Goal: Information Seeking & Learning: Learn about a topic

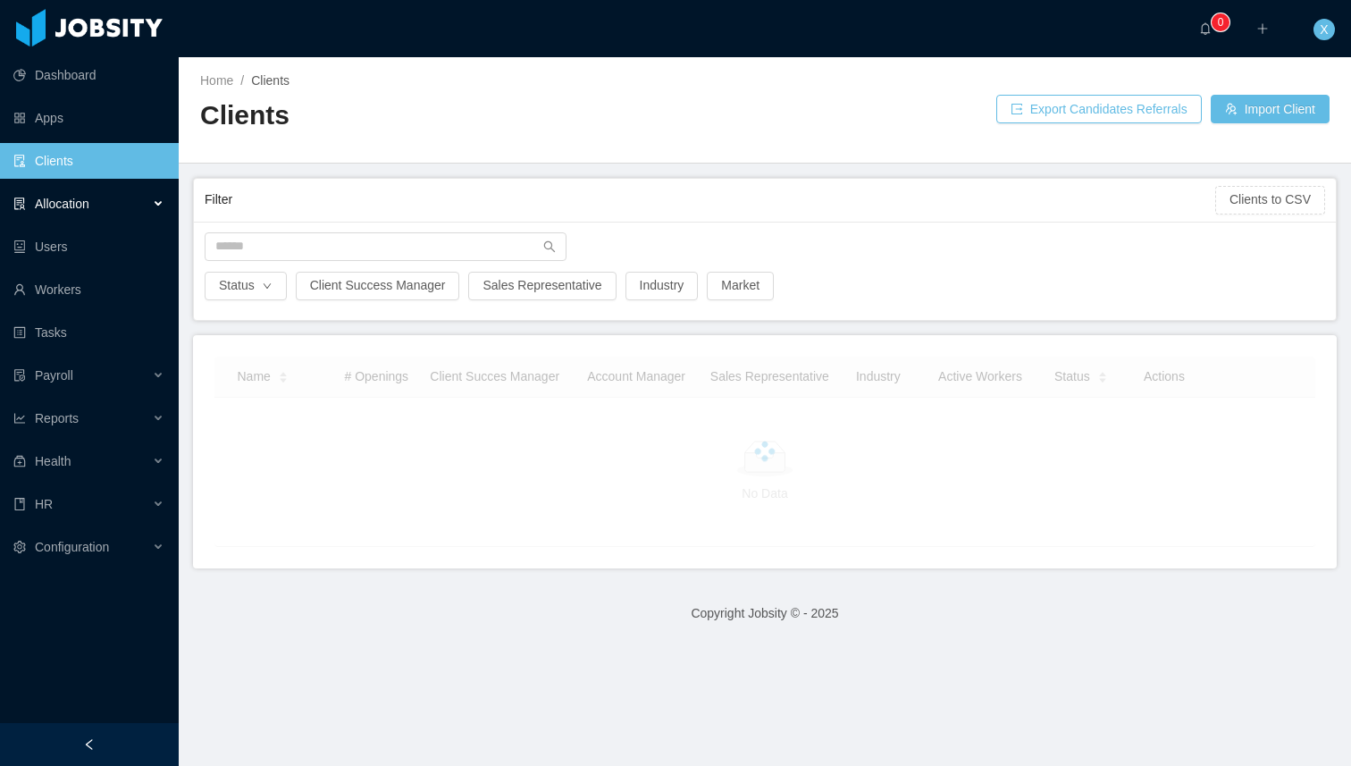
click at [111, 210] on div "Allocation" at bounding box center [89, 204] width 179 height 36
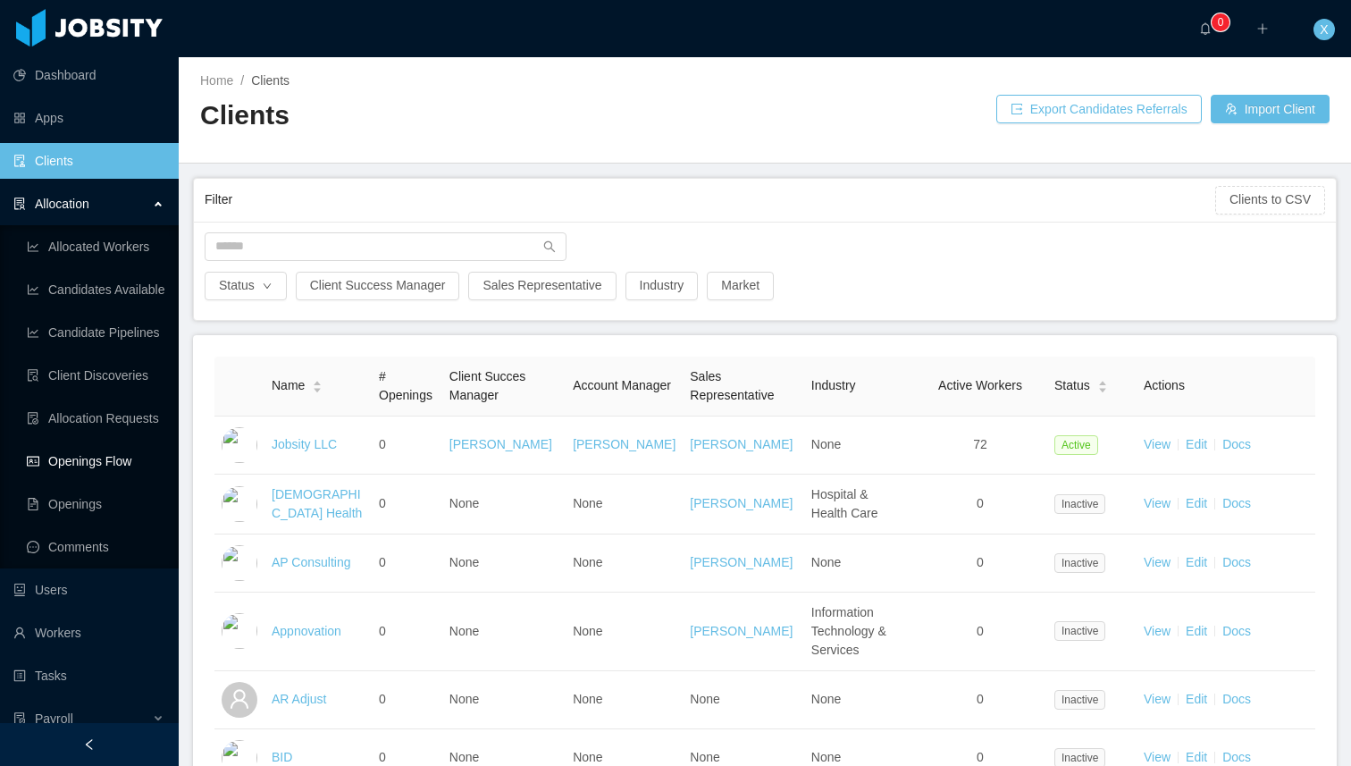
click at [96, 454] on link "Openings Flow" at bounding box center [96, 461] width 138 height 36
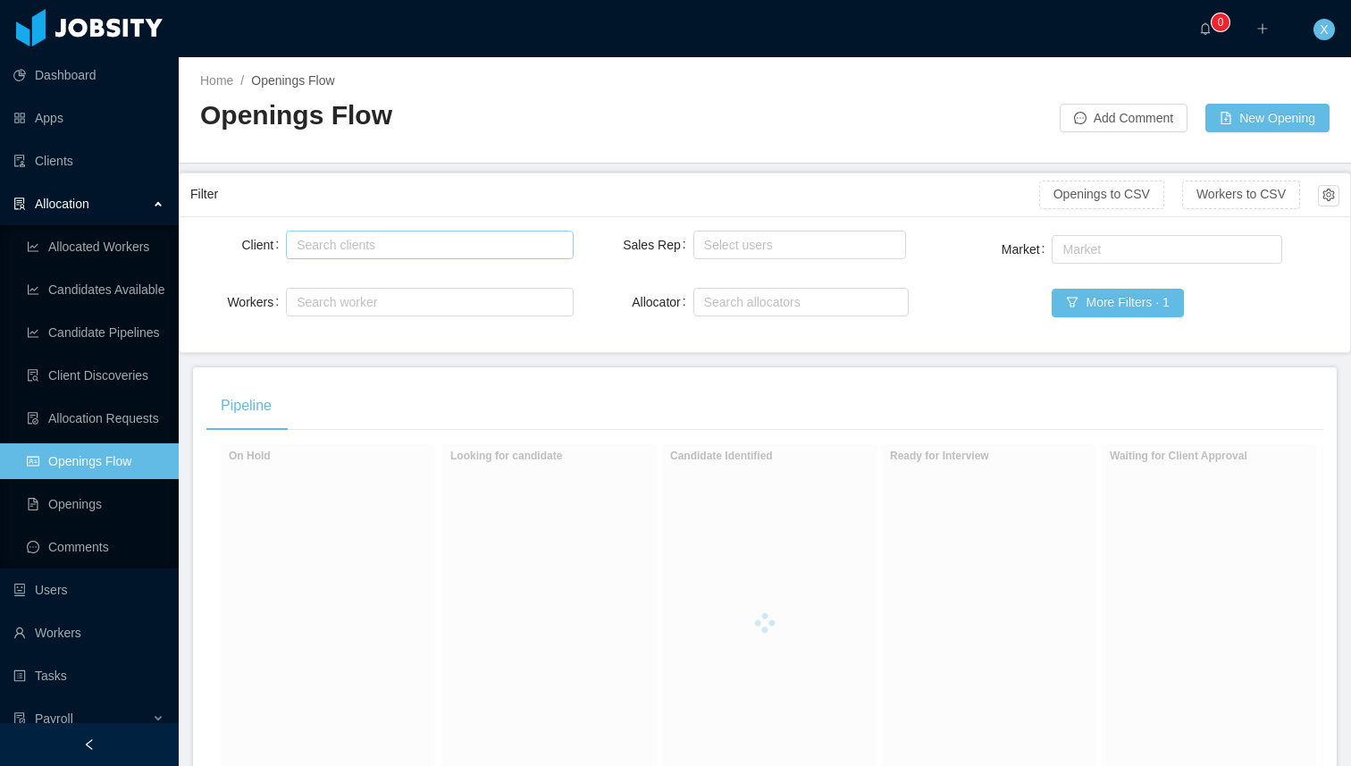
click at [348, 241] on div "Search clients" at bounding box center [425, 245] width 257 height 18
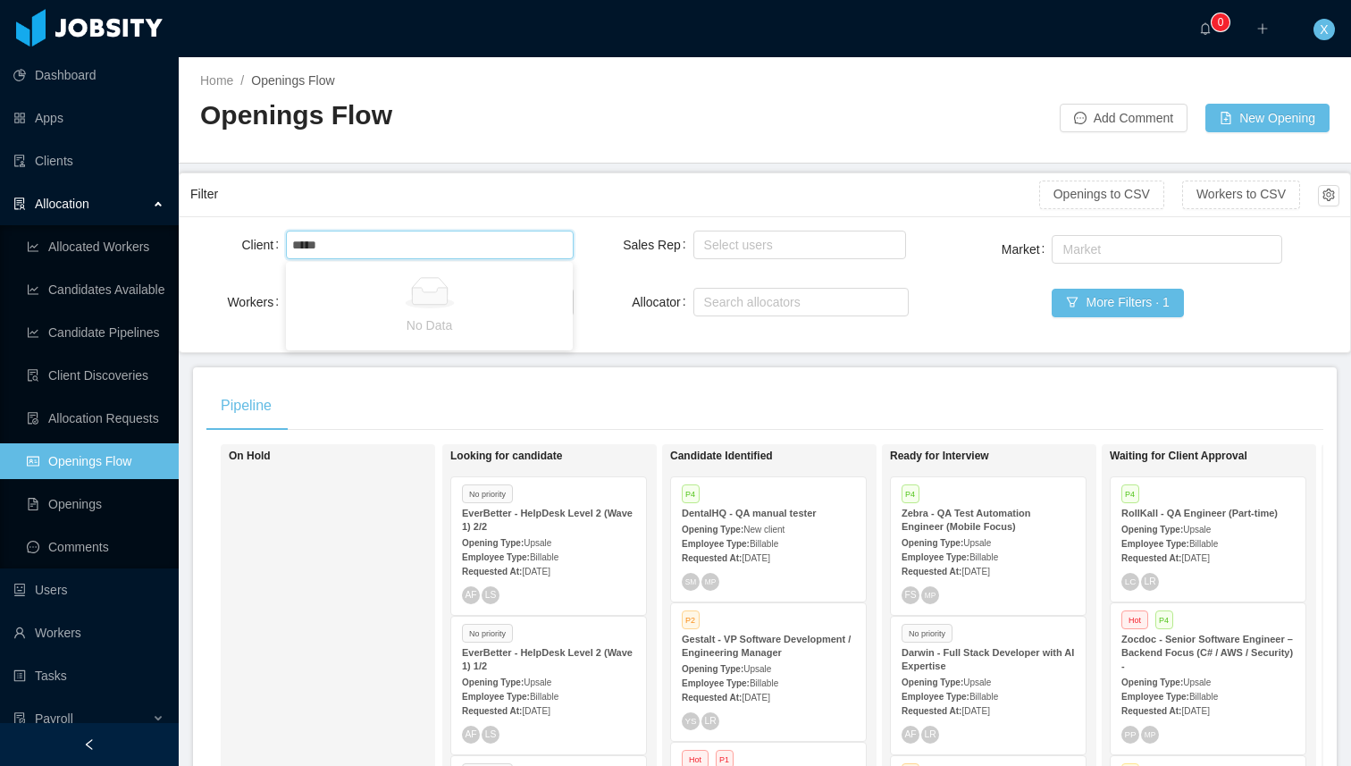
type input "******"
click at [351, 285] on li "McGraw-Hill Education" at bounding box center [429, 279] width 287 height 29
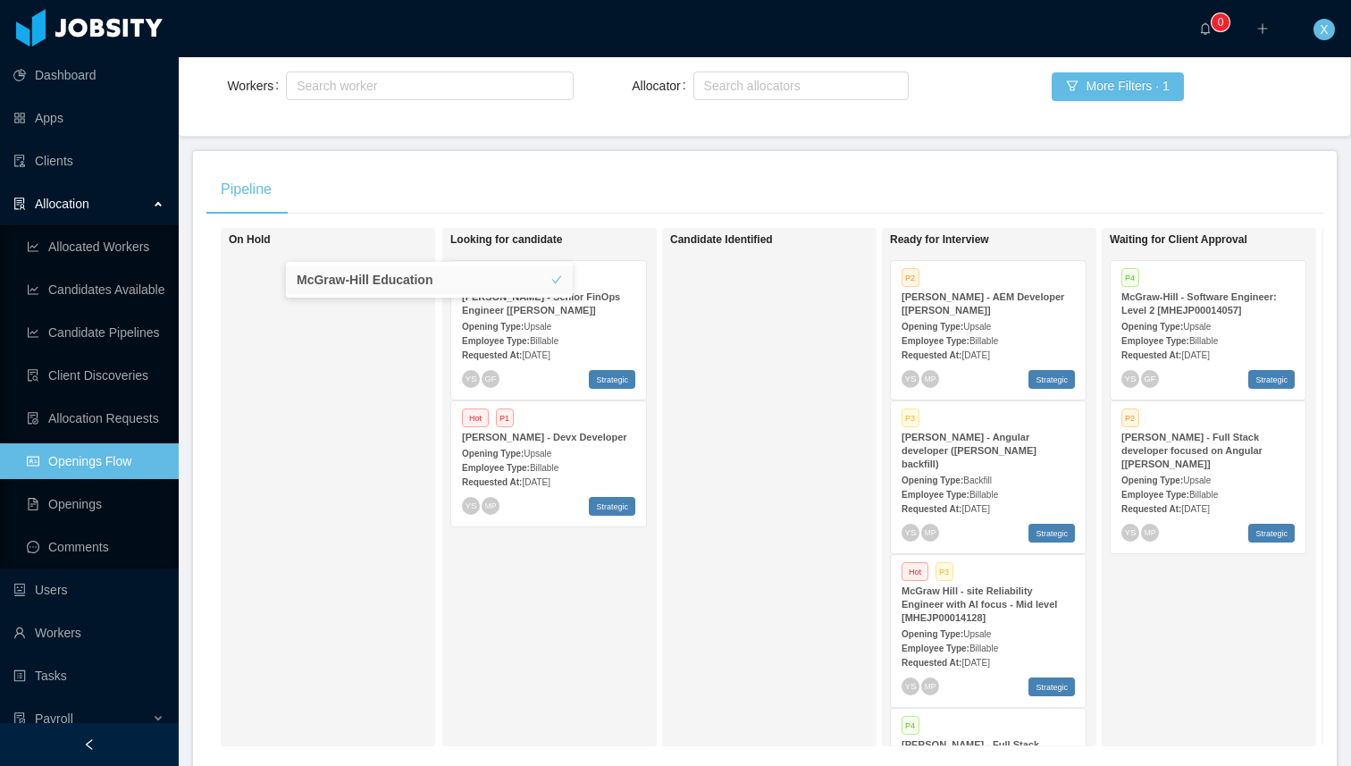
scroll to position [235, 0]
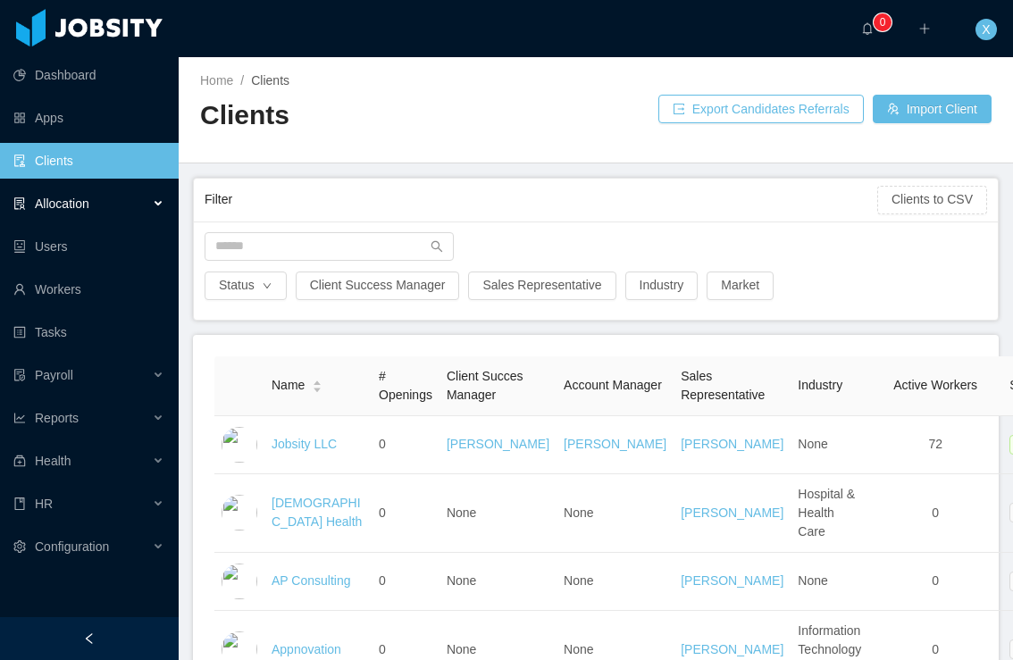
click at [67, 202] on span "Allocation" at bounding box center [62, 204] width 55 height 14
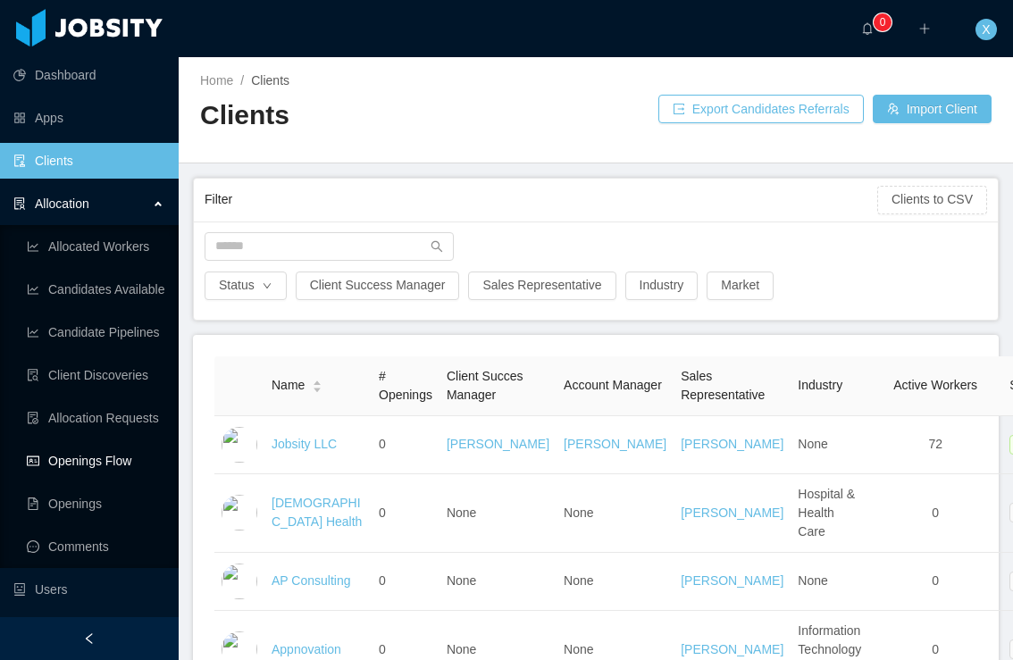
click at [91, 460] on link "Openings Flow" at bounding box center [96, 461] width 138 height 36
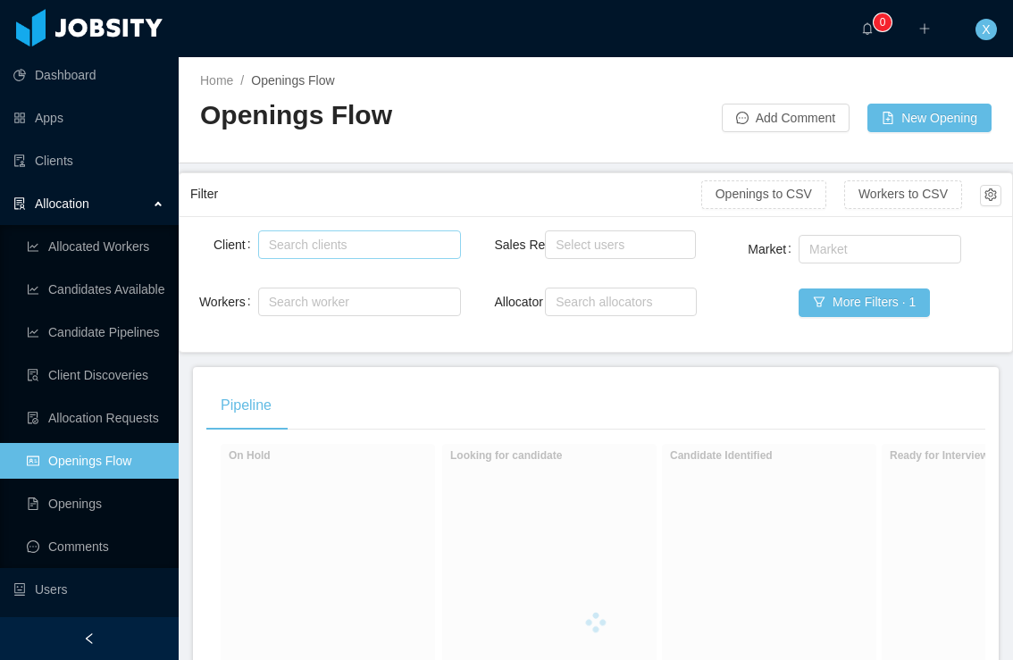
click at [372, 242] on div "Search clients" at bounding box center [355, 245] width 173 height 18
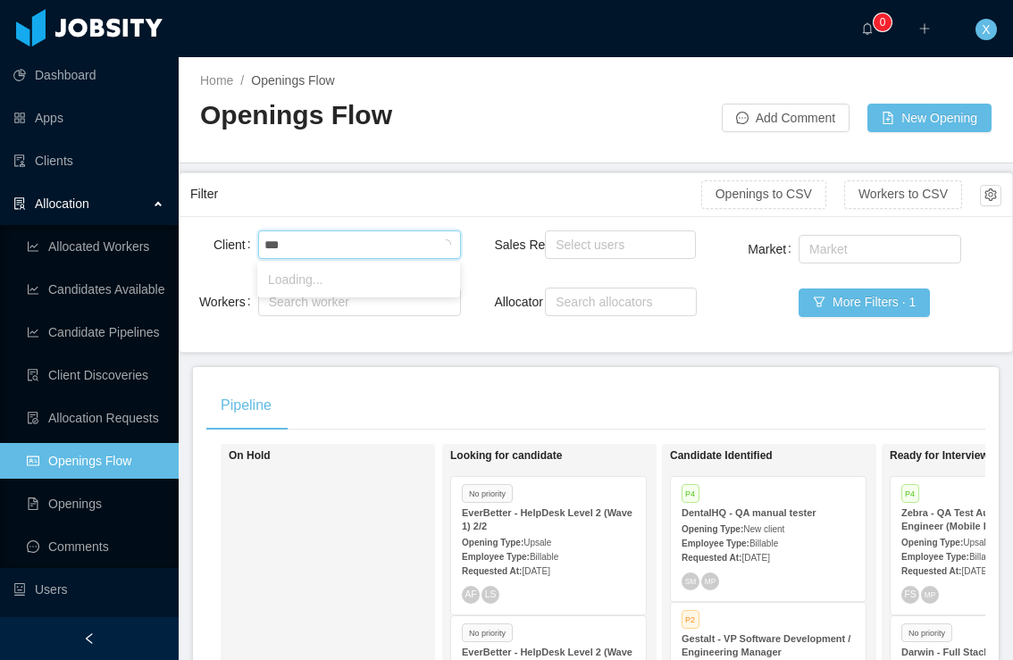
type input "****"
click at [370, 279] on li "McGraw-Hill Education" at bounding box center [358, 279] width 203 height 29
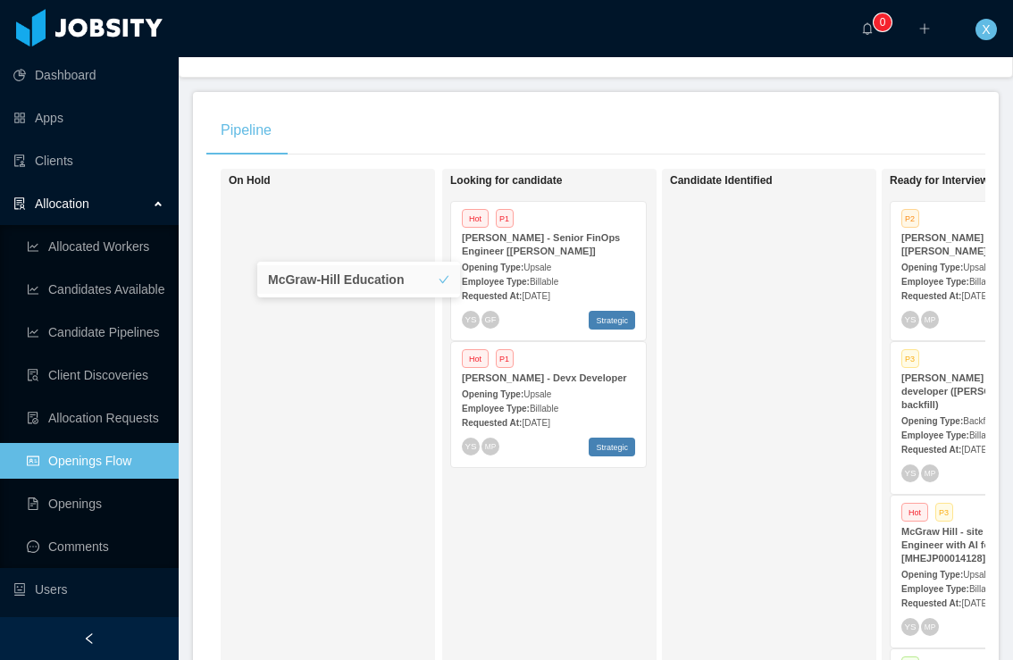
scroll to position [271, 0]
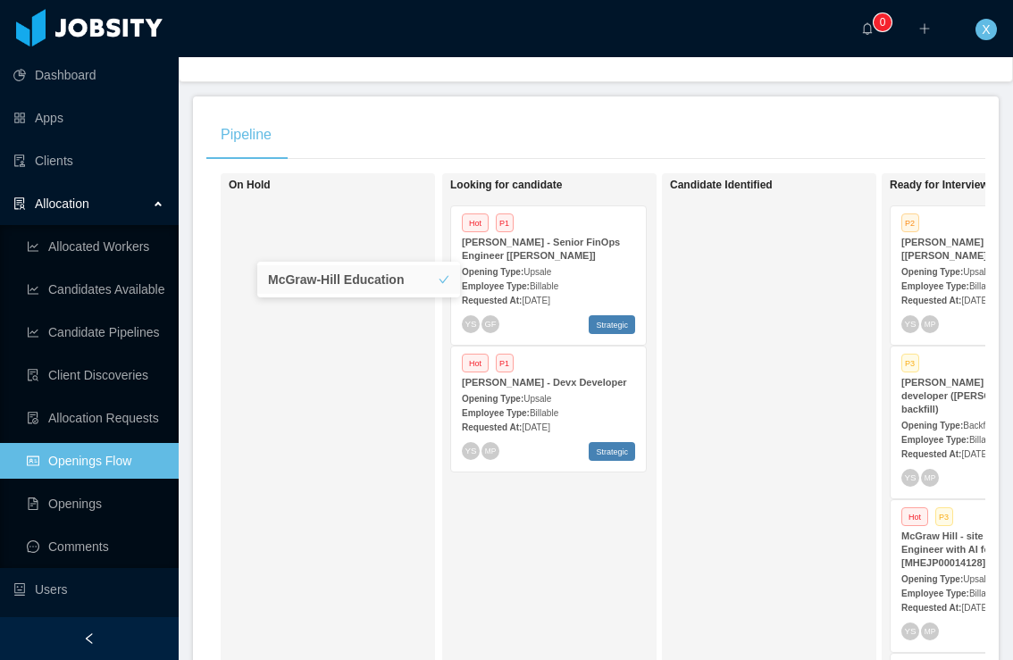
click at [571, 375] on div "Hot P1 [PERSON_NAME] - Devx Developer Opening Type: Upsale Employee Type: Billa…" at bounding box center [548, 409] width 195 height 125
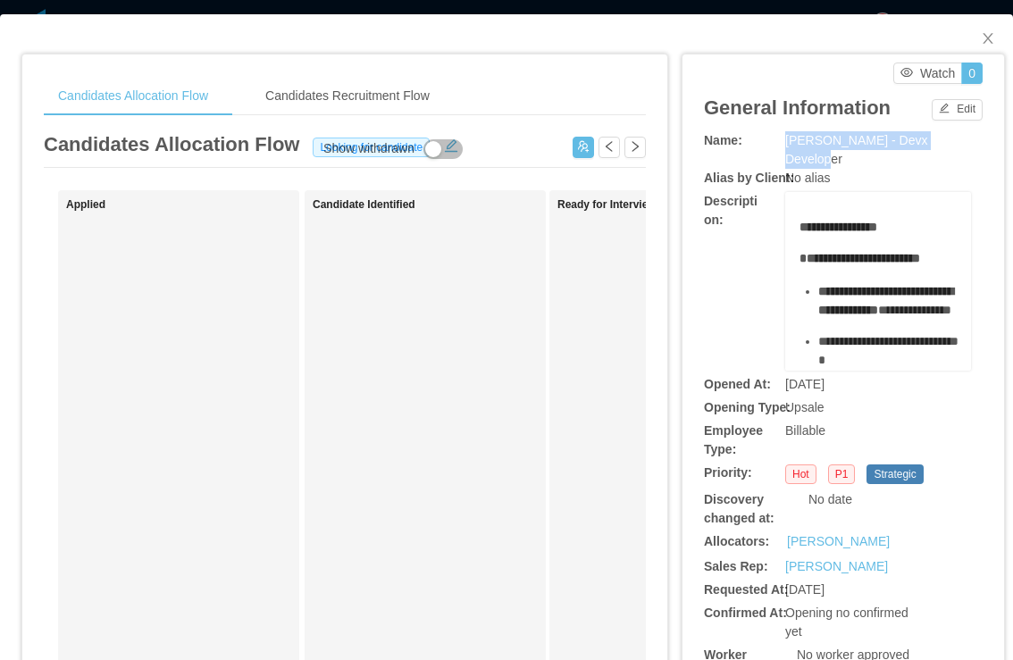
drag, startPoint x: 787, startPoint y: 140, endPoint x: 954, endPoint y: 139, distance: 167.1
click at [928, 139] on span "[PERSON_NAME] - Devx Developer" at bounding box center [857, 149] width 142 height 33
copy span "[PERSON_NAME] - Devx Developer"
click at [992, 37] on icon "icon: close" at bounding box center [988, 38] width 14 height 14
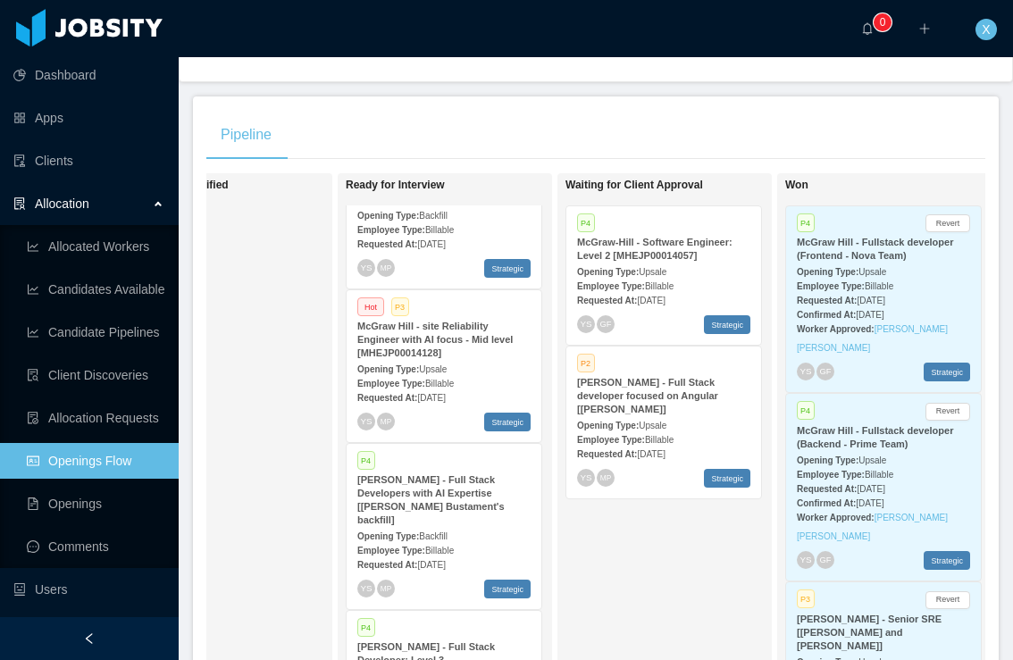
scroll to position [214, 0]
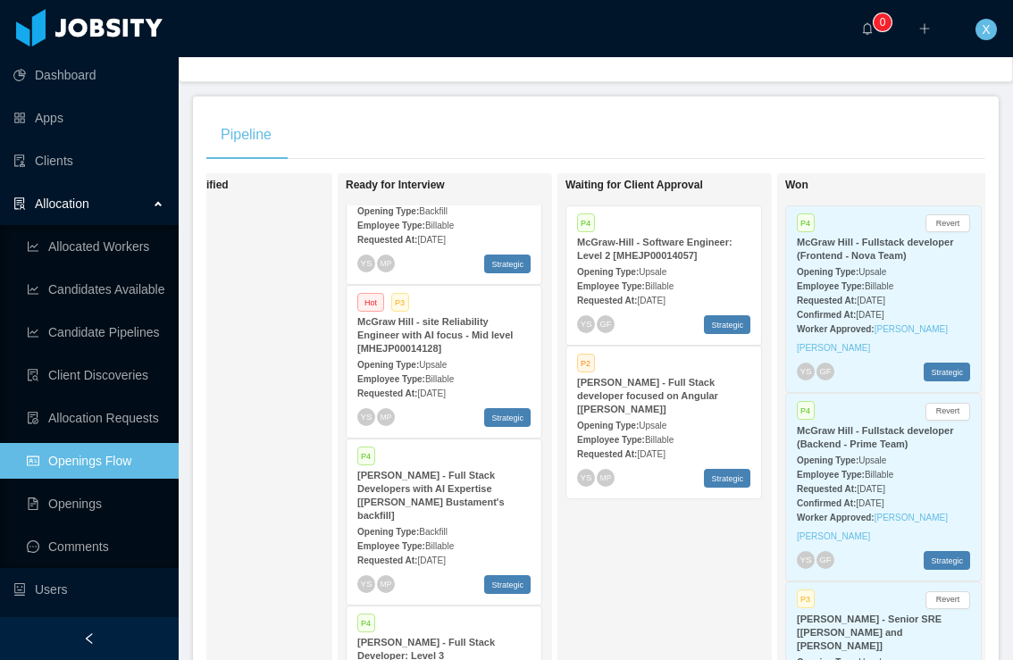
click at [480, 369] on div "Employee Type: Billable" at bounding box center [443, 378] width 173 height 19
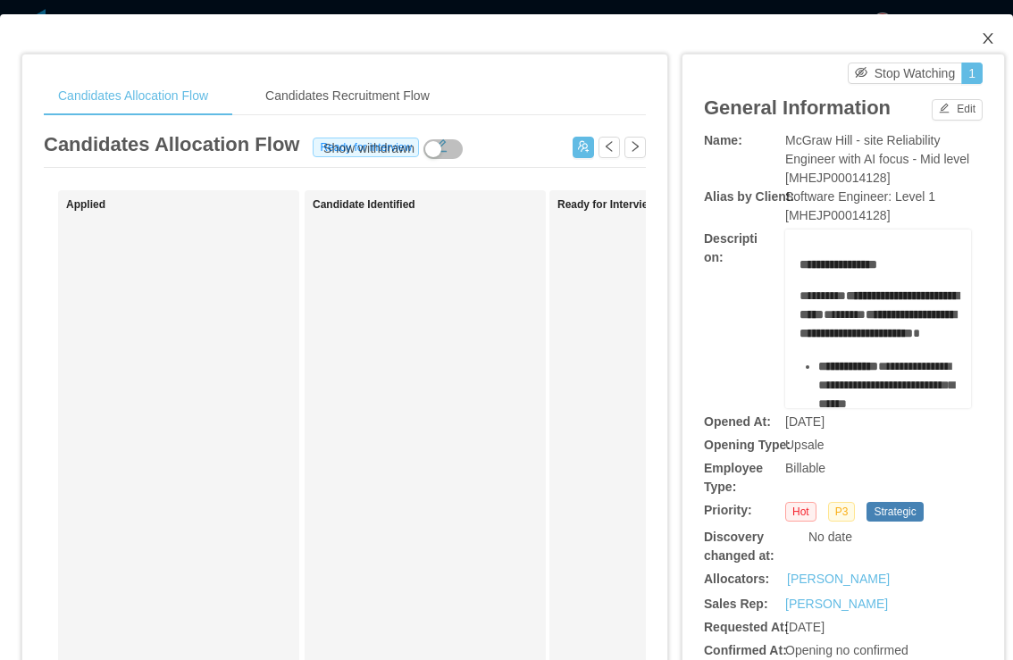
click at [991, 40] on icon "icon: close" at bounding box center [988, 38] width 14 height 14
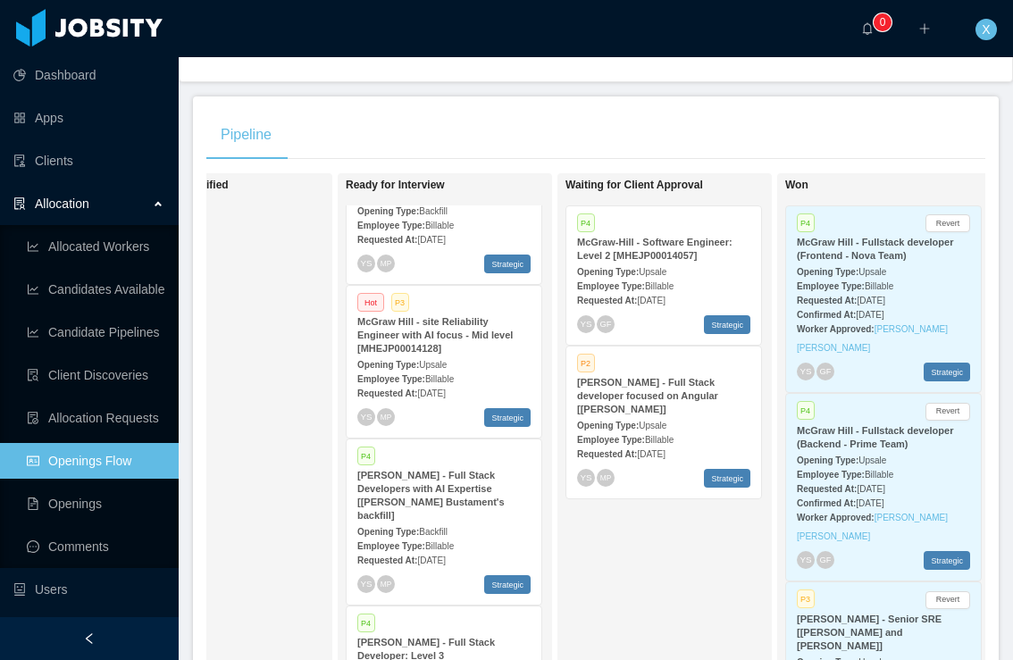
click at [635, 276] on div "Employee Type: Billable" at bounding box center [663, 285] width 173 height 19
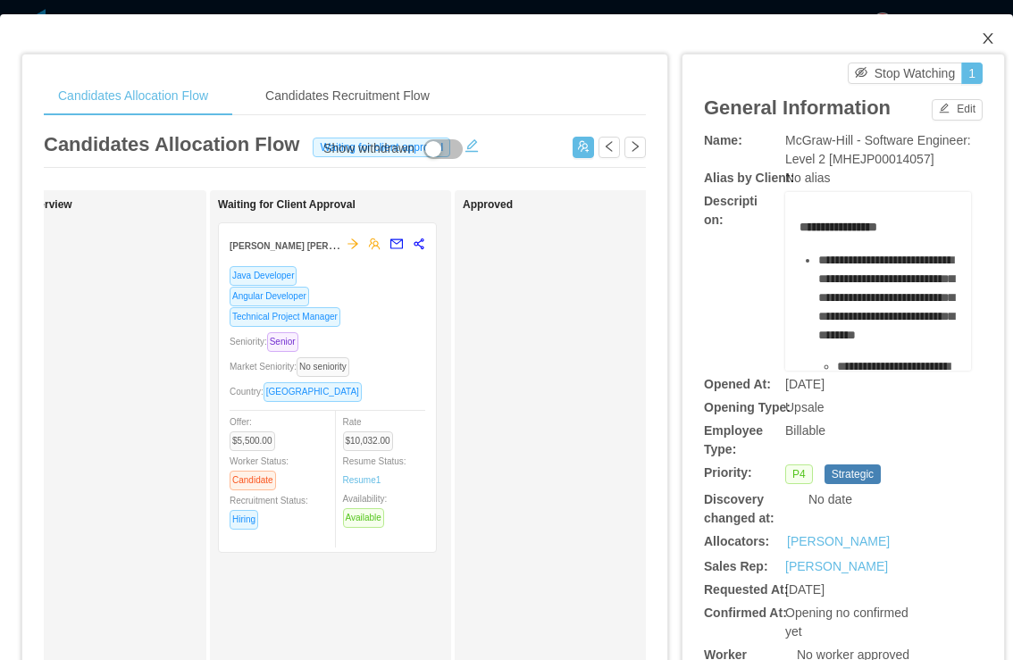
click at [992, 37] on icon "icon: close" at bounding box center [988, 38] width 14 height 14
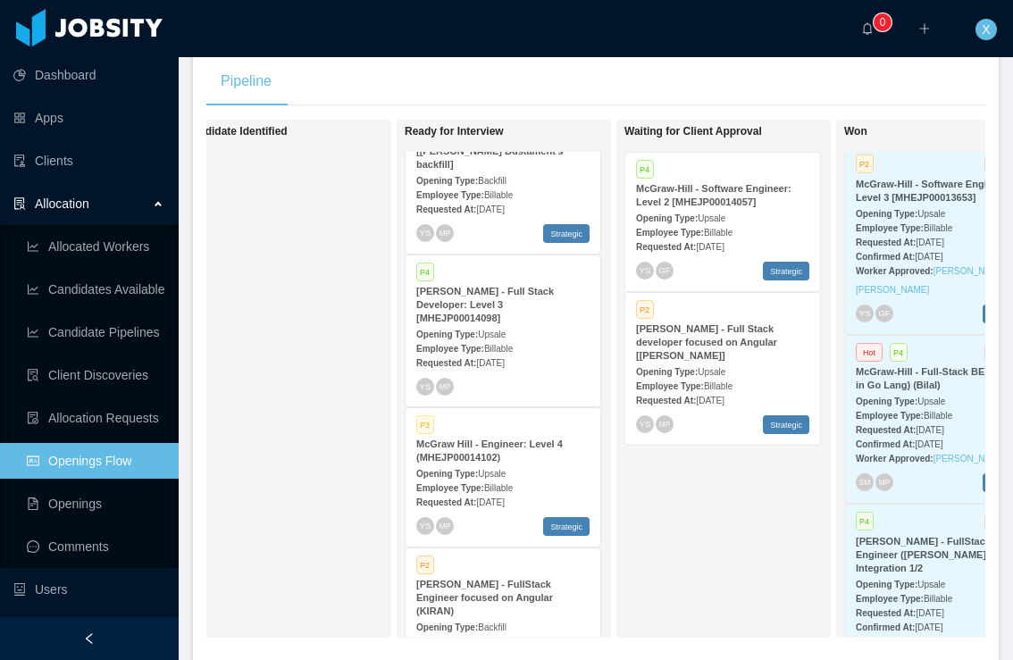
scroll to position [513, 0]
click at [542, 324] on div "Opening Type: Upsale" at bounding box center [502, 333] width 173 height 19
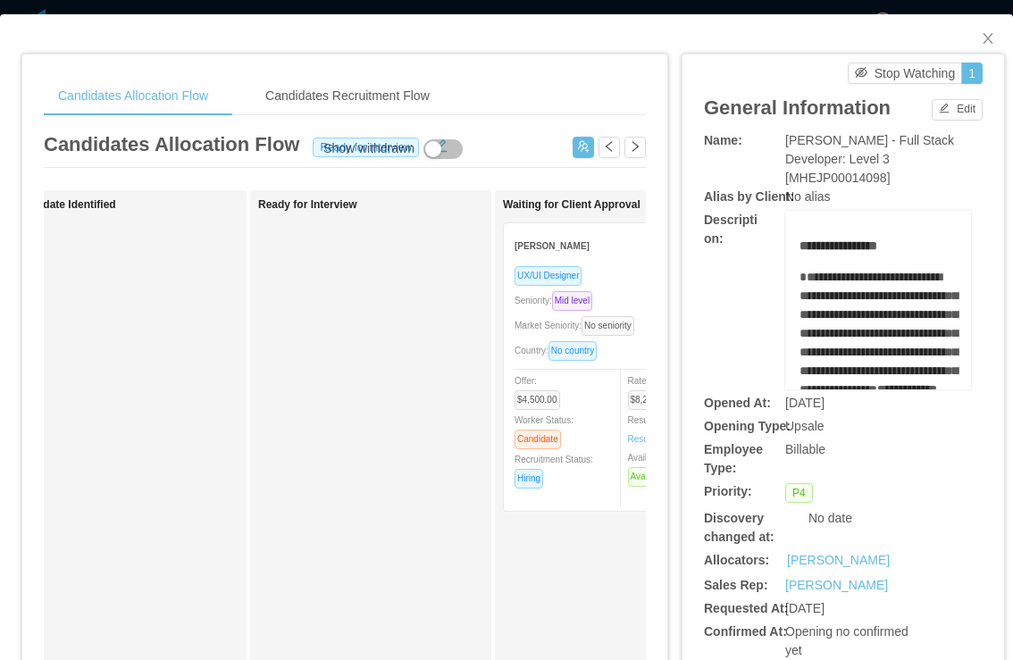
scroll to position [0, 221]
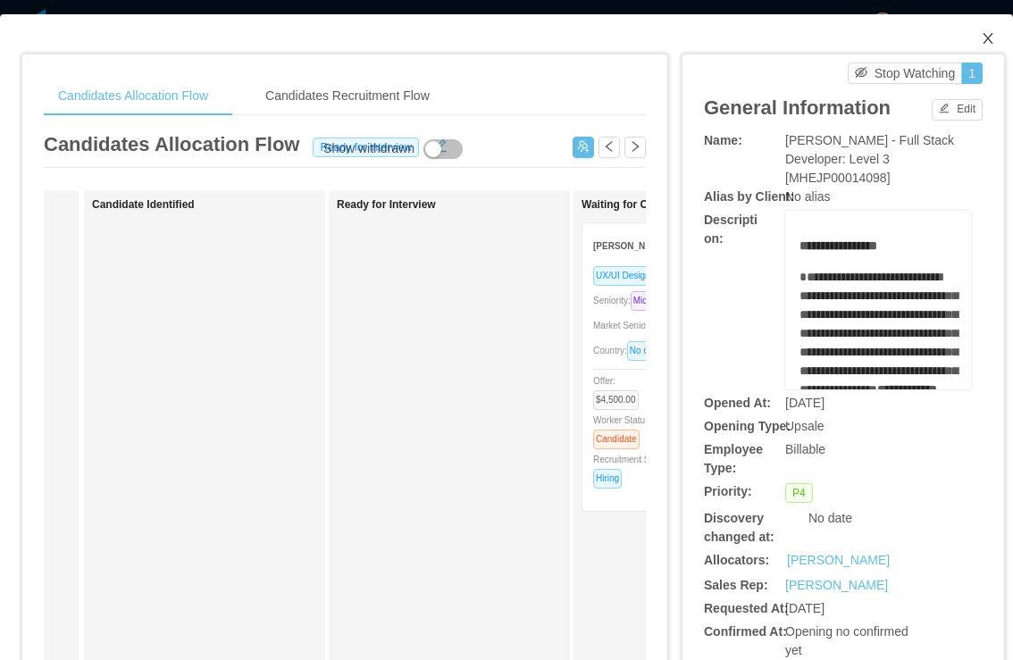
click at [988, 36] on icon "icon: close" at bounding box center [988, 38] width 14 height 14
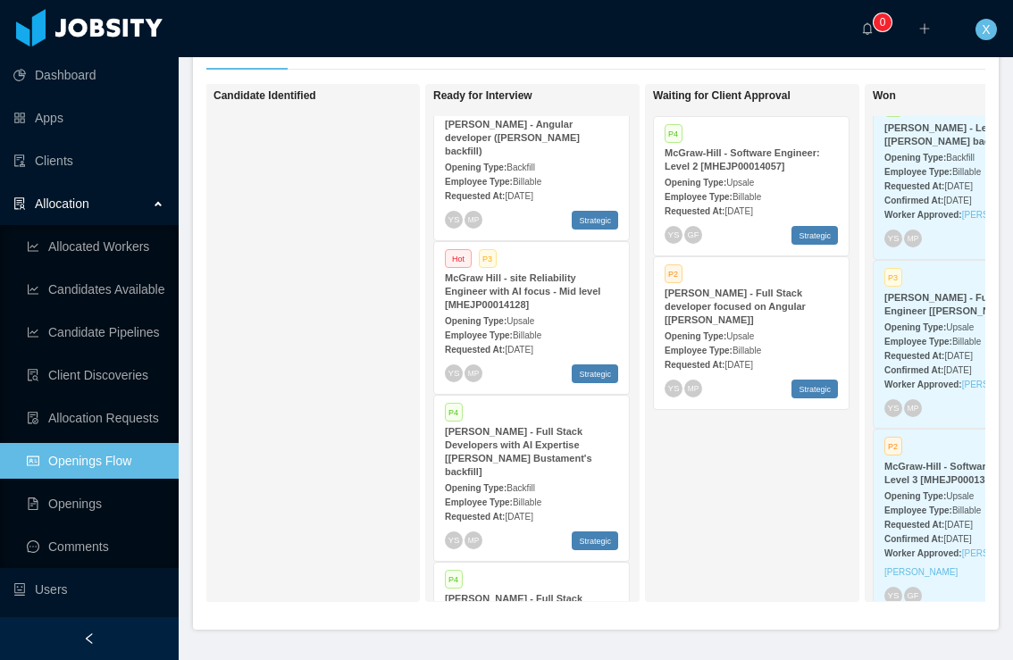
scroll to position [168, 0]
click at [518, 296] on strong "McGraw Hill - site Reliability Engineer with AI focus - Mid level [MHEJP0001412…" at bounding box center [522, 292] width 155 height 38
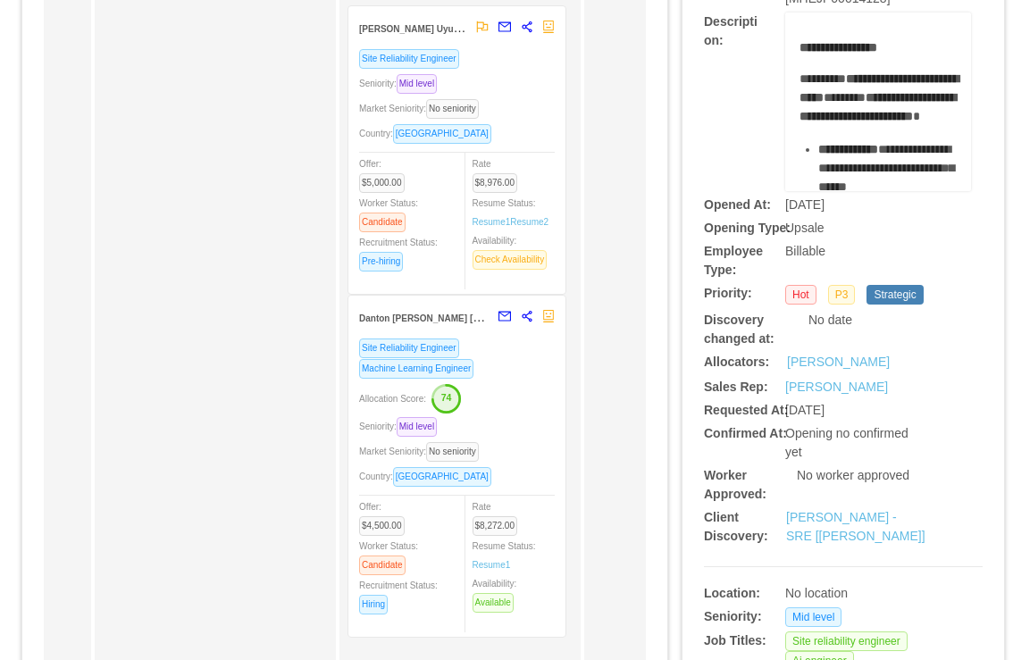
scroll to position [228, 0]
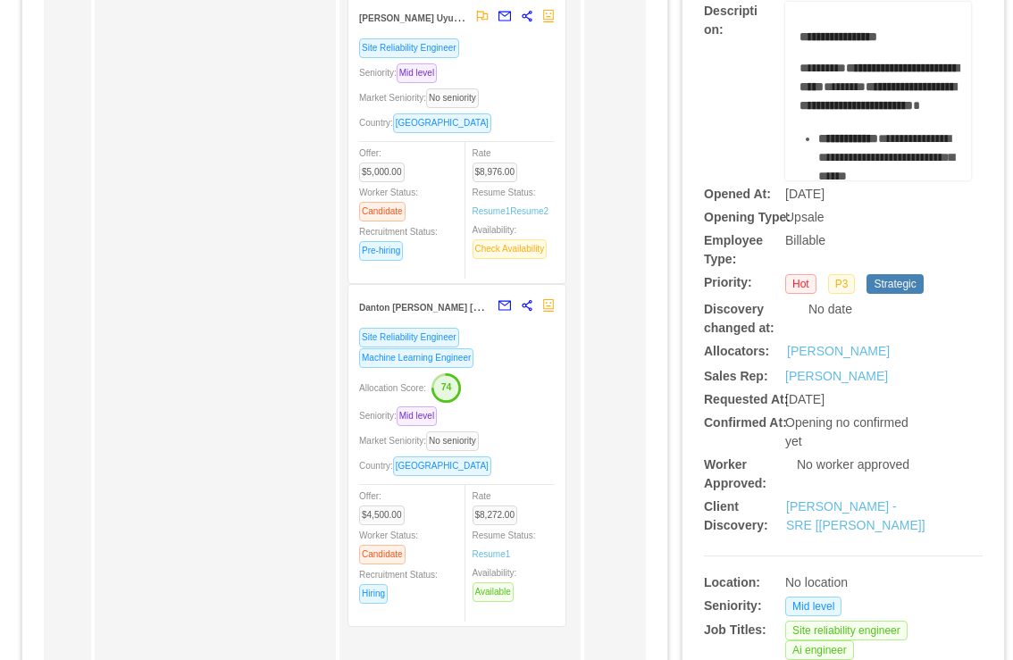
click at [526, 380] on div "Allocation Score: 74" at bounding box center [457, 387] width 196 height 29
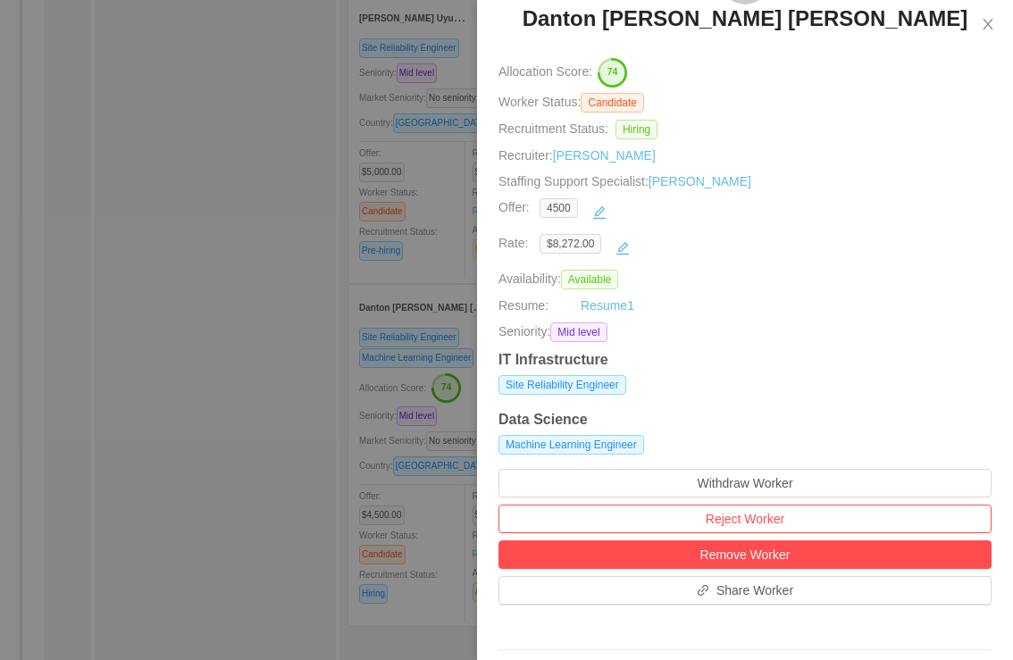
scroll to position [0, 0]
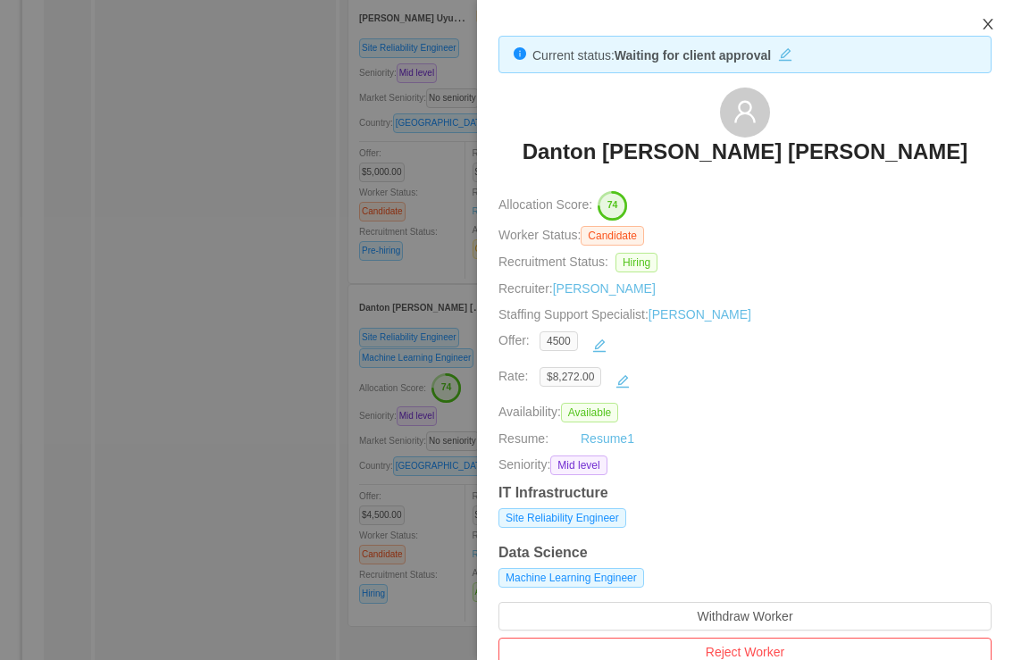
click at [988, 28] on icon "icon: close" at bounding box center [988, 24] width 14 height 14
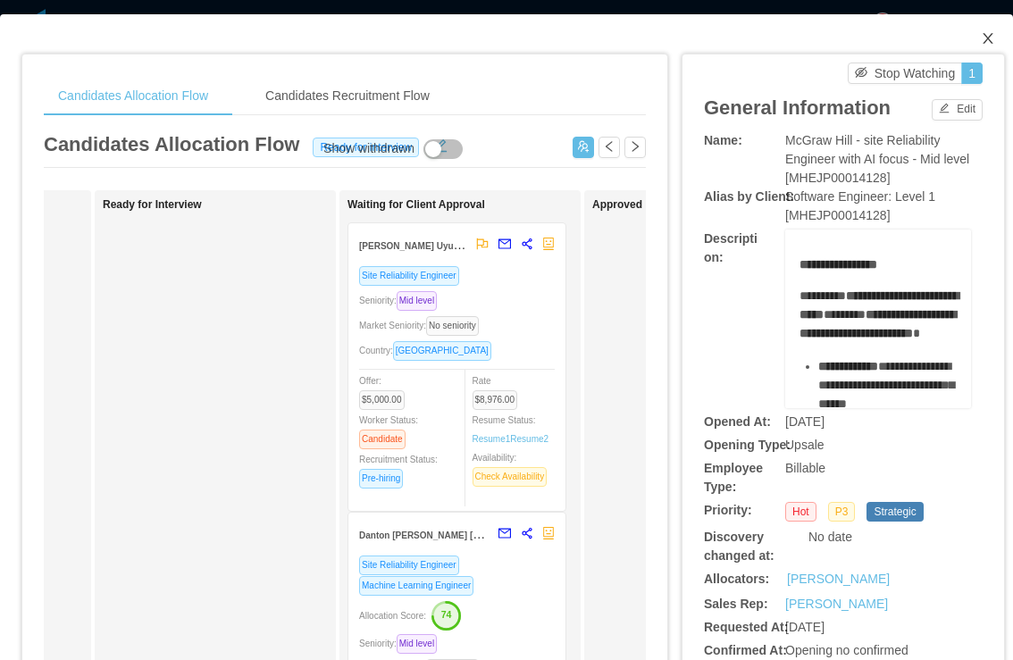
click at [1004, 40] on span "Close" at bounding box center [988, 39] width 50 height 50
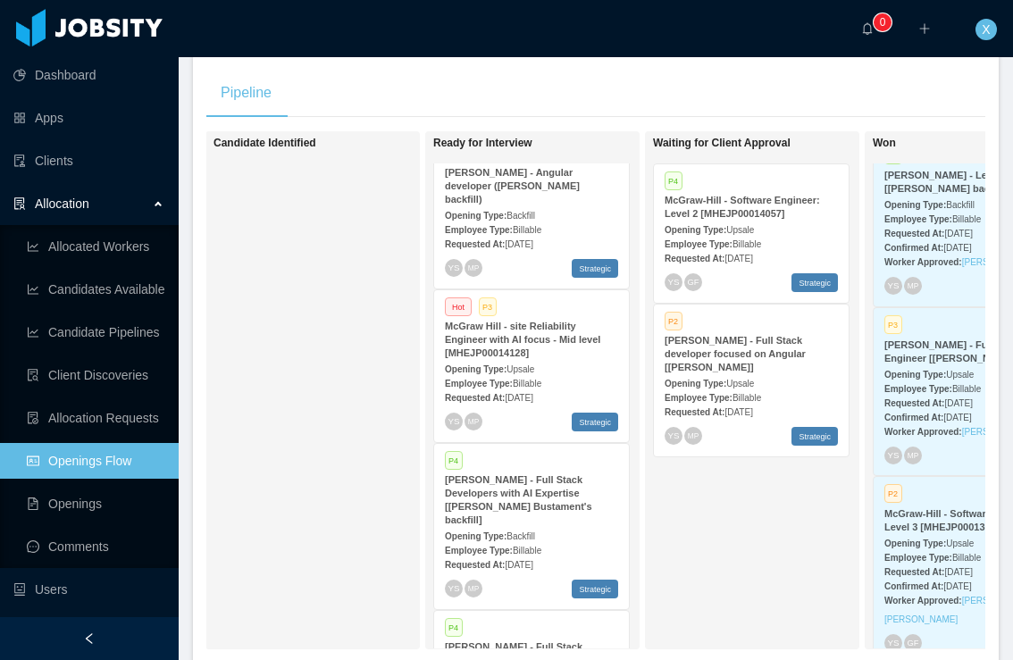
scroll to position [315, 0]
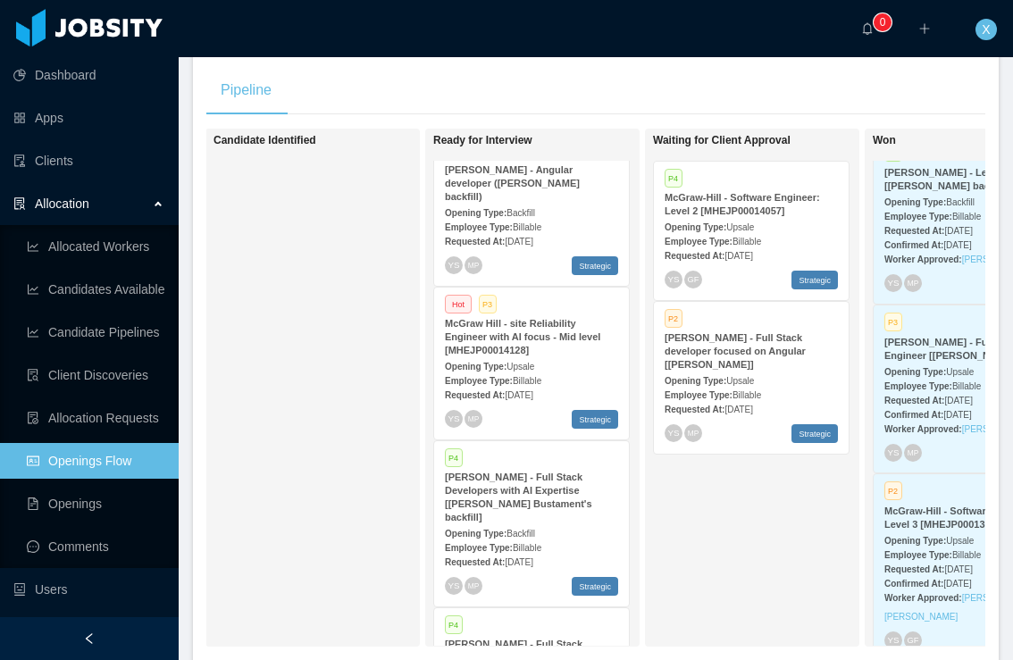
click at [565, 371] on div "Employee Type: Billable" at bounding box center [531, 380] width 173 height 19
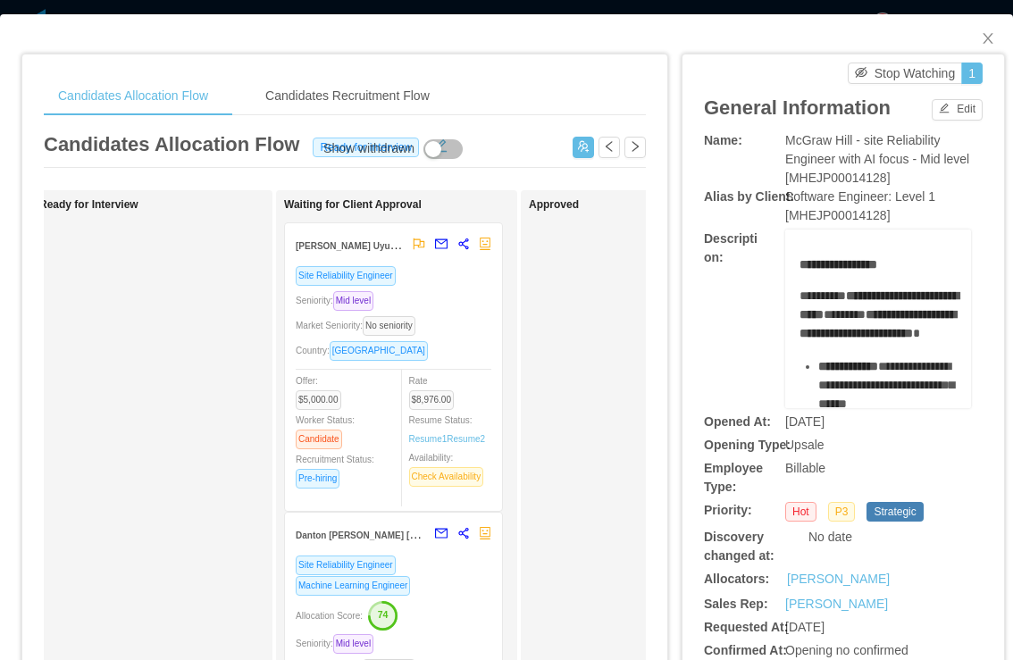
scroll to position [0, 519]
click at [441, 291] on div "Seniority: Mid level" at bounding box center [393, 300] width 196 height 21
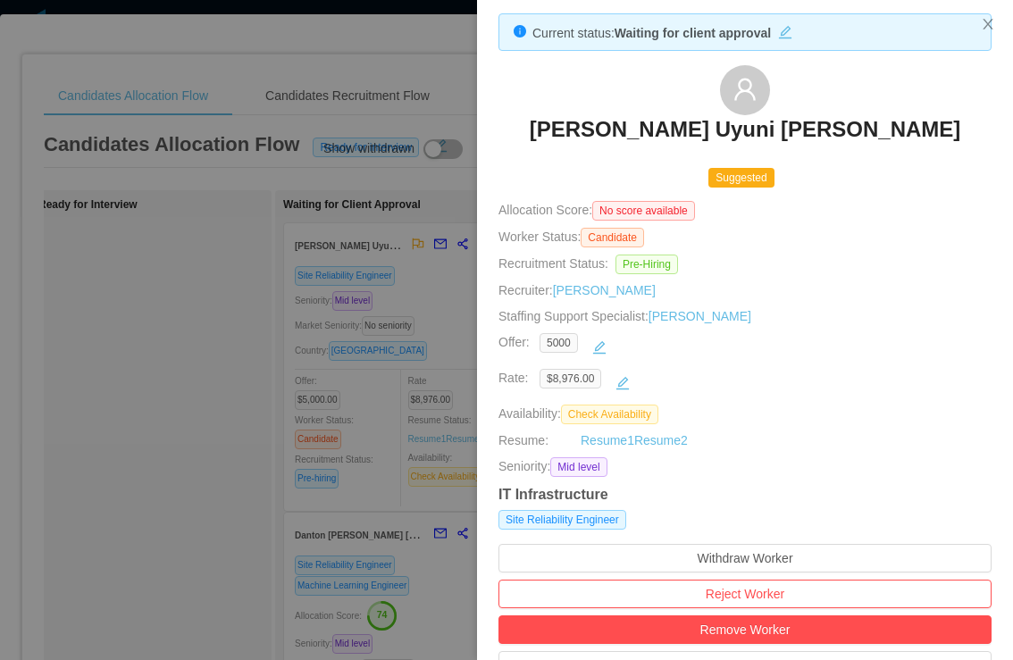
scroll to position [15, 0]
